Goal: Information Seeking & Learning: Learn about a topic

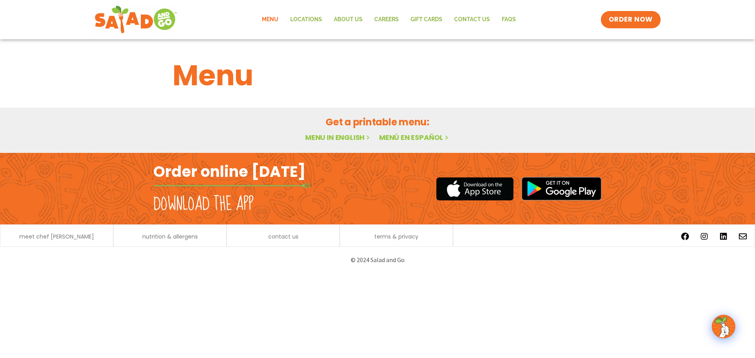
click at [271, 22] on link "Menu" at bounding box center [270, 20] width 28 height 18
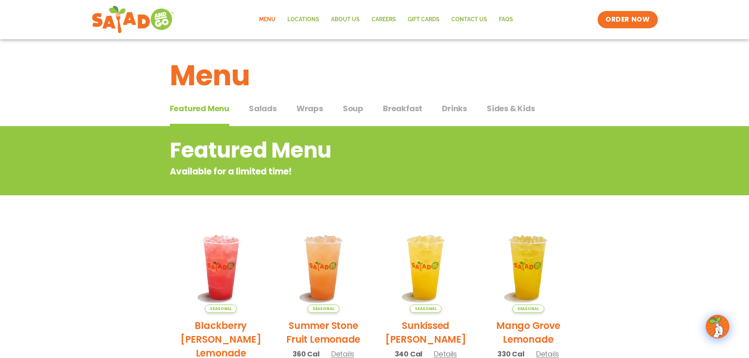
click at [271, 19] on link "Menu" at bounding box center [267, 20] width 28 height 18
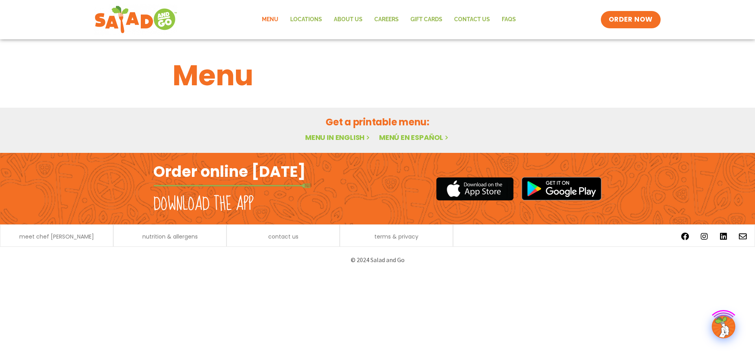
click at [277, 19] on link "Menu" at bounding box center [270, 20] width 28 height 18
click at [267, 20] on link "Menu" at bounding box center [270, 20] width 28 height 18
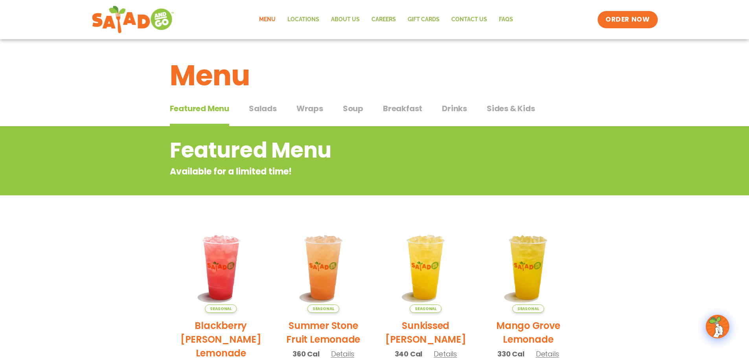
click at [302, 109] on span "Wraps" at bounding box center [310, 109] width 27 height 12
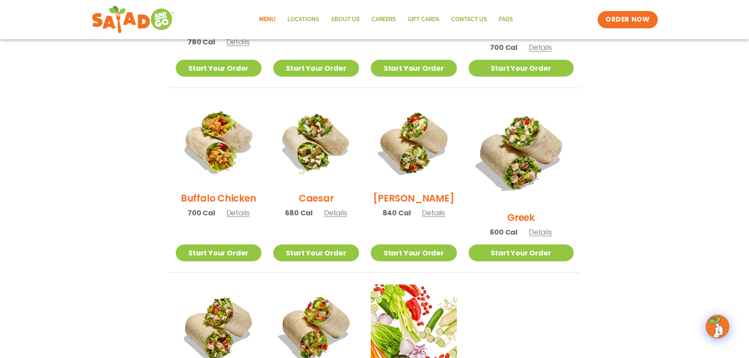
scroll to position [315, 0]
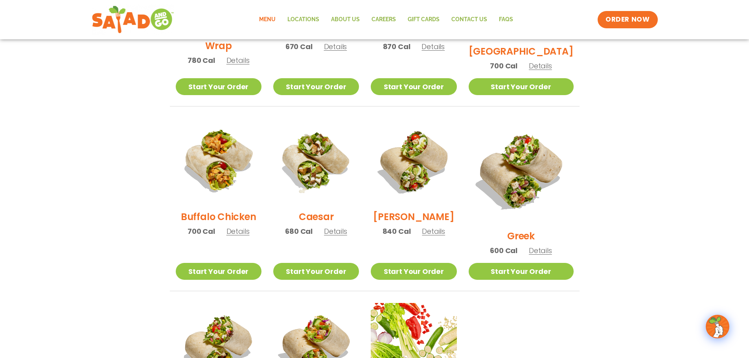
click at [551, 246] on span "Details" at bounding box center [540, 251] width 23 height 10
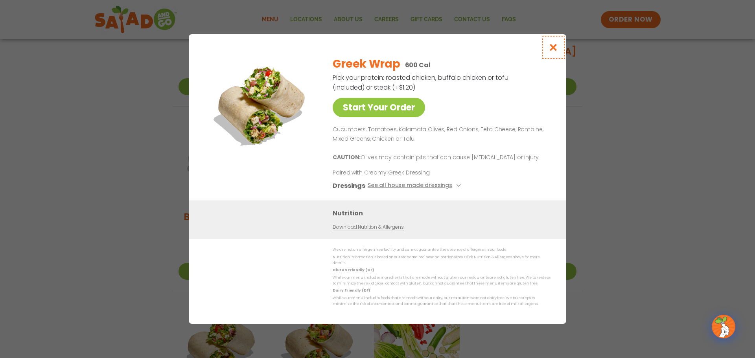
click at [549, 52] on icon "Close modal" at bounding box center [554, 47] width 10 height 8
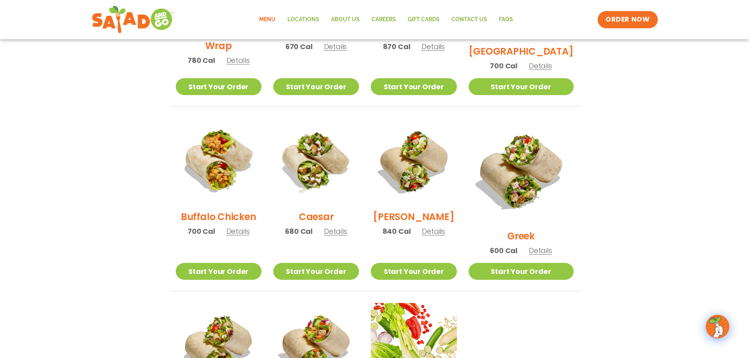
drag, startPoint x: 341, startPoint y: 236, endPoint x: 337, endPoint y: 238, distance: 5.0
click at [341, 236] on span "Details" at bounding box center [335, 232] width 23 height 10
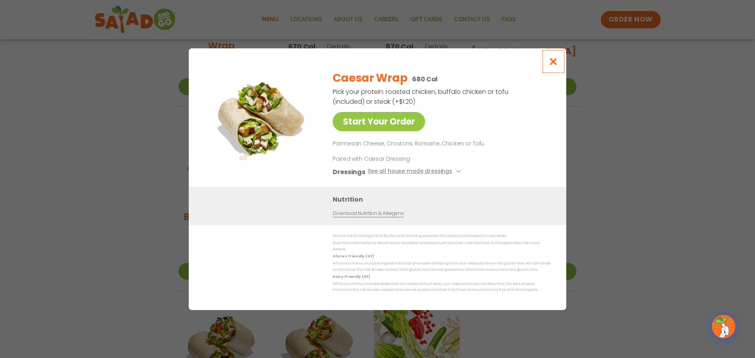
click at [553, 66] on icon "Close modal" at bounding box center [554, 61] width 10 height 8
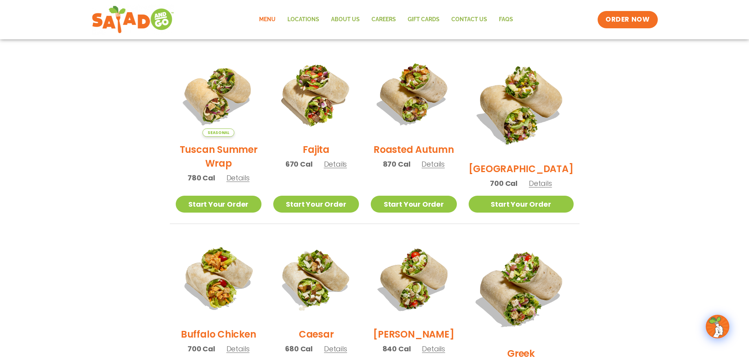
scroll to position [197, 0]
click at [445, 168] on span "Details" at bounding box center [433, 165] width 23 height 10
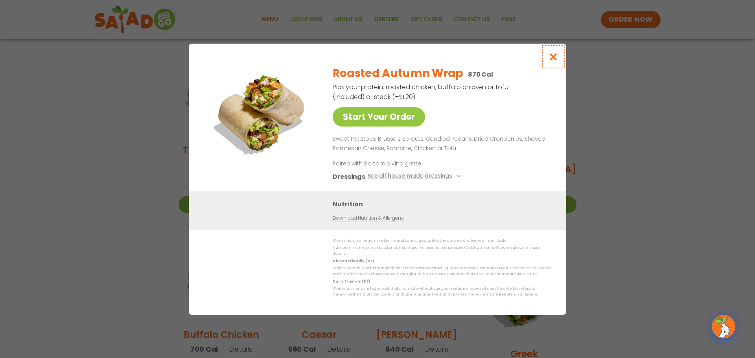
click at [550, 58] on icon "Close modal" at bounding box center [554, 57] width 10 height 8
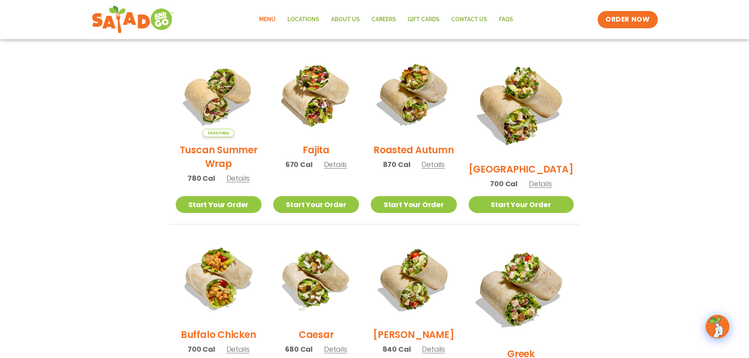
click at [238, 183] on span "Details" at bounding box center [238, 178] width 23 height 10
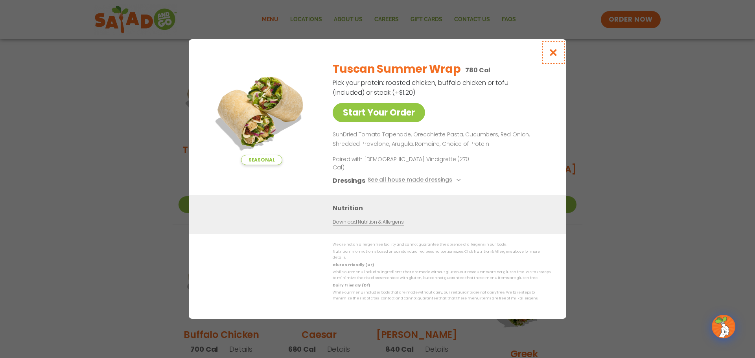
click at [550, 57] on icon "Close modal" at bounding box center [554, 52] width 10 height 8
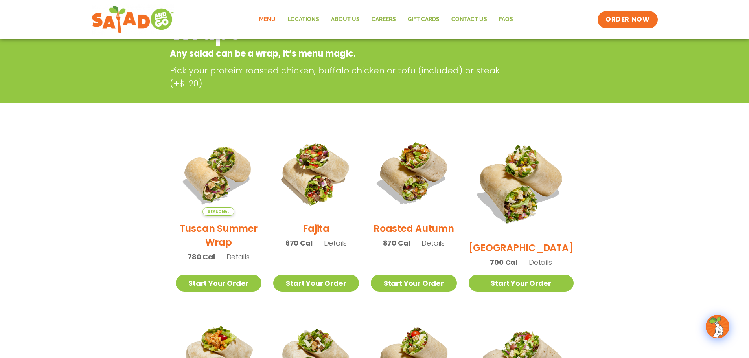
scroll to position [0, 0]
